Goal: Task Accomplishment & Management: Use online tool/utility

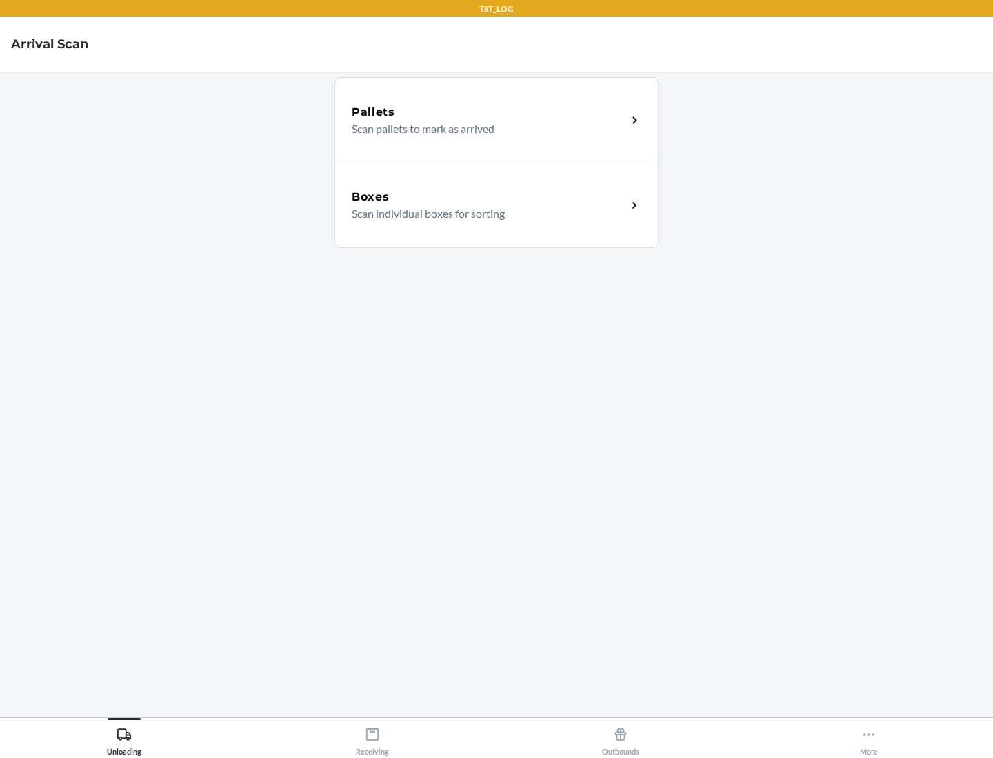
click at [489, 197] on div "Boxes" at bounding box center [489, 197] width 275 height 17
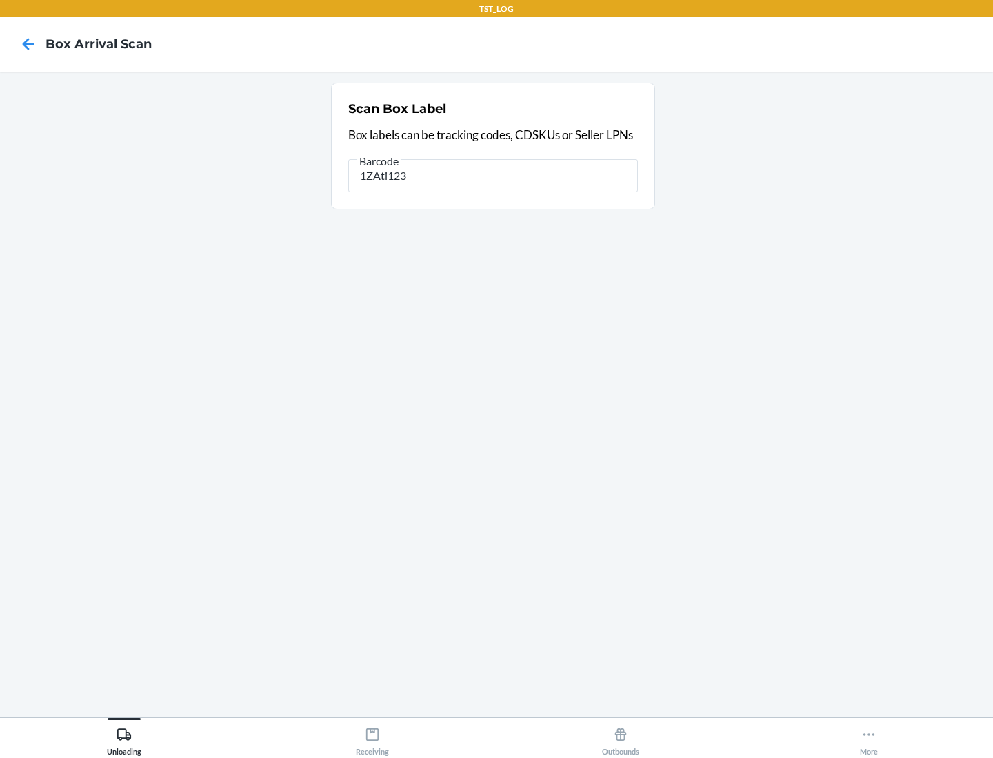
type input "1ZAti123"
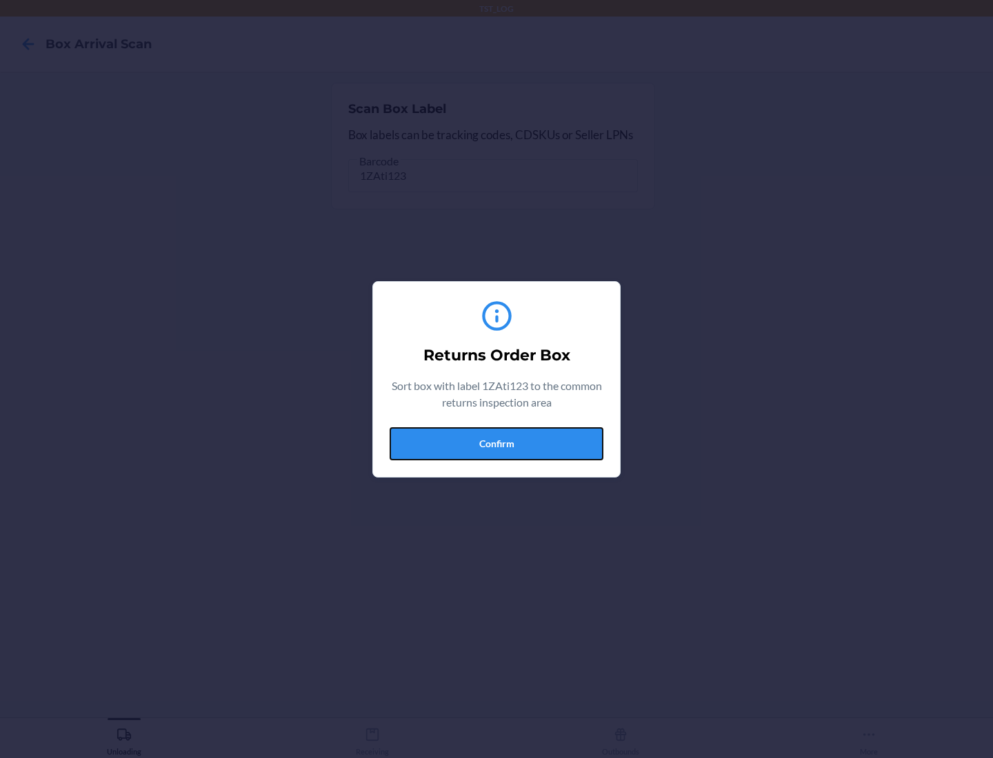
click at [496, 443] on button "Confirm" at bounding box center [496, 443] width 214 height 33
